Goal: Information Seeking & Learning: Compare options

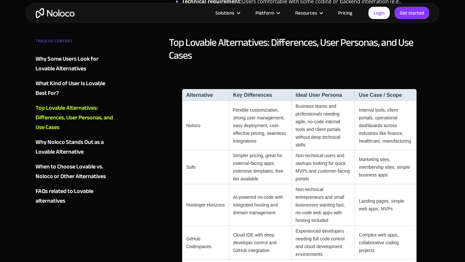
scroll to position [581, 0]
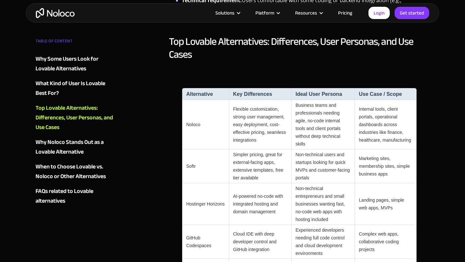
click at [229, 102] on td "Flexible customization, strong user management, easy deployment, cost-effective…" at bounding box center [260, 124] width 63 height 49
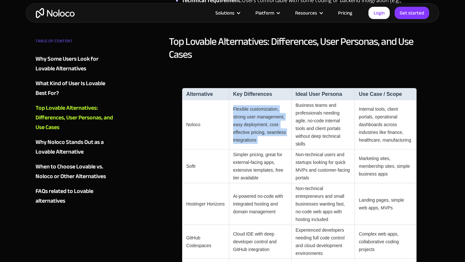
click at [229, 102] on td "Flexible customization, strong user management, easy deployment, cost-effective…" at bounding box center [260, 124] width 63 height 49
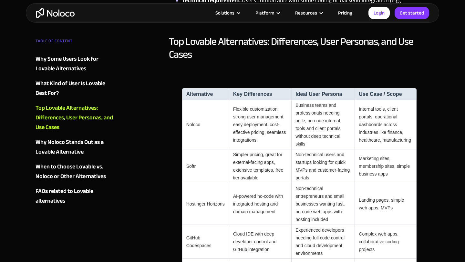
click at [189, 115] on td "Noloco" at bounding box center [205, 124] width 47 height 49
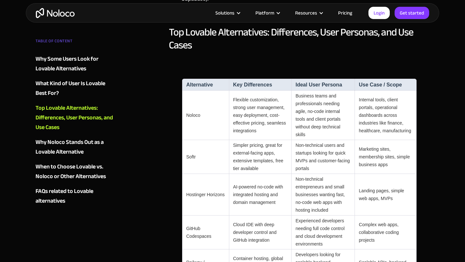
scroll to position [597, 0]
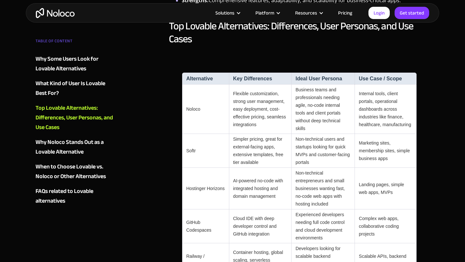
click at [186, 136] on td "Softr" at bounding box center [205, 151] width 47 height 34
copy td "Softr"
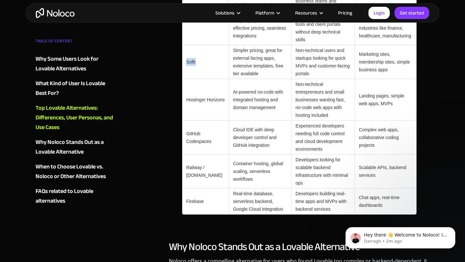
scroll to position [696, 0]
